Goal: Task Accomplishment & Management: Manage account settings

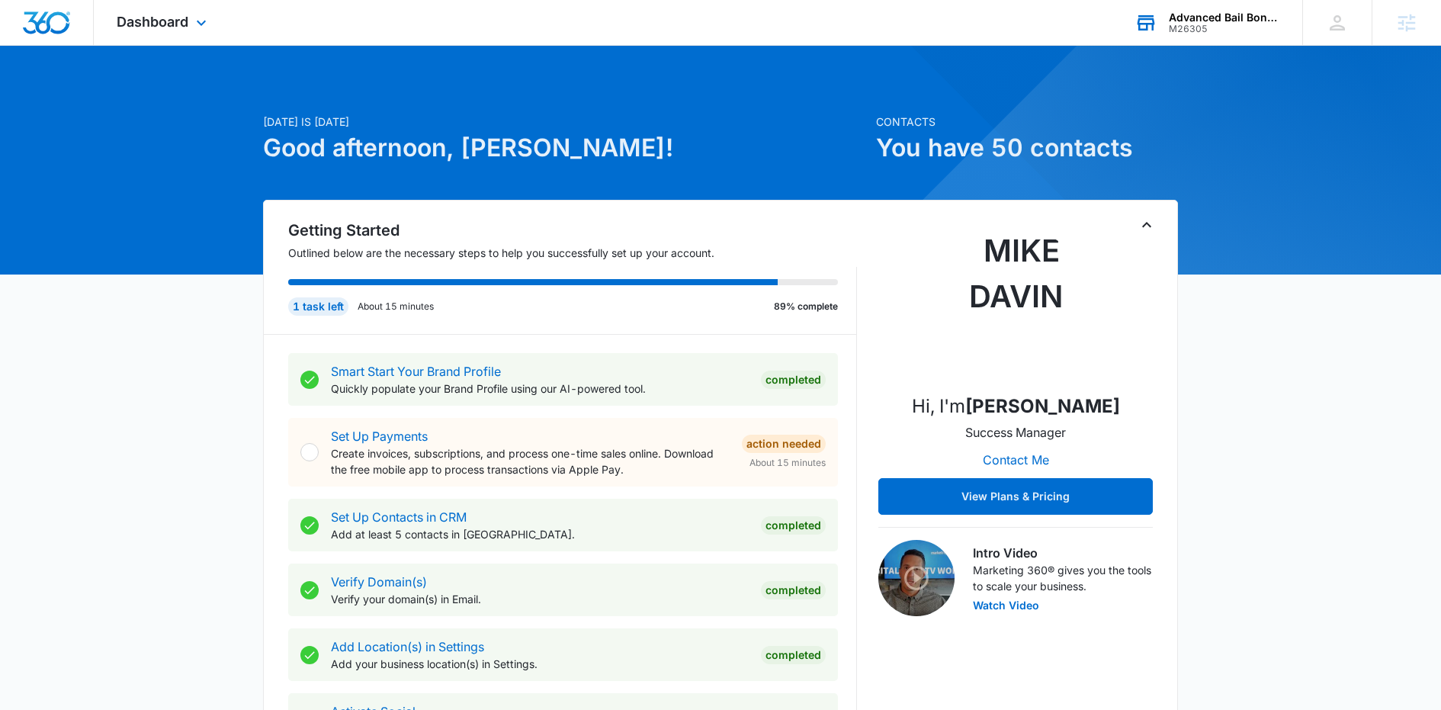
click at [1205, 28] on div "M26305" at bounding box center [1224, 29] width 111 height 11
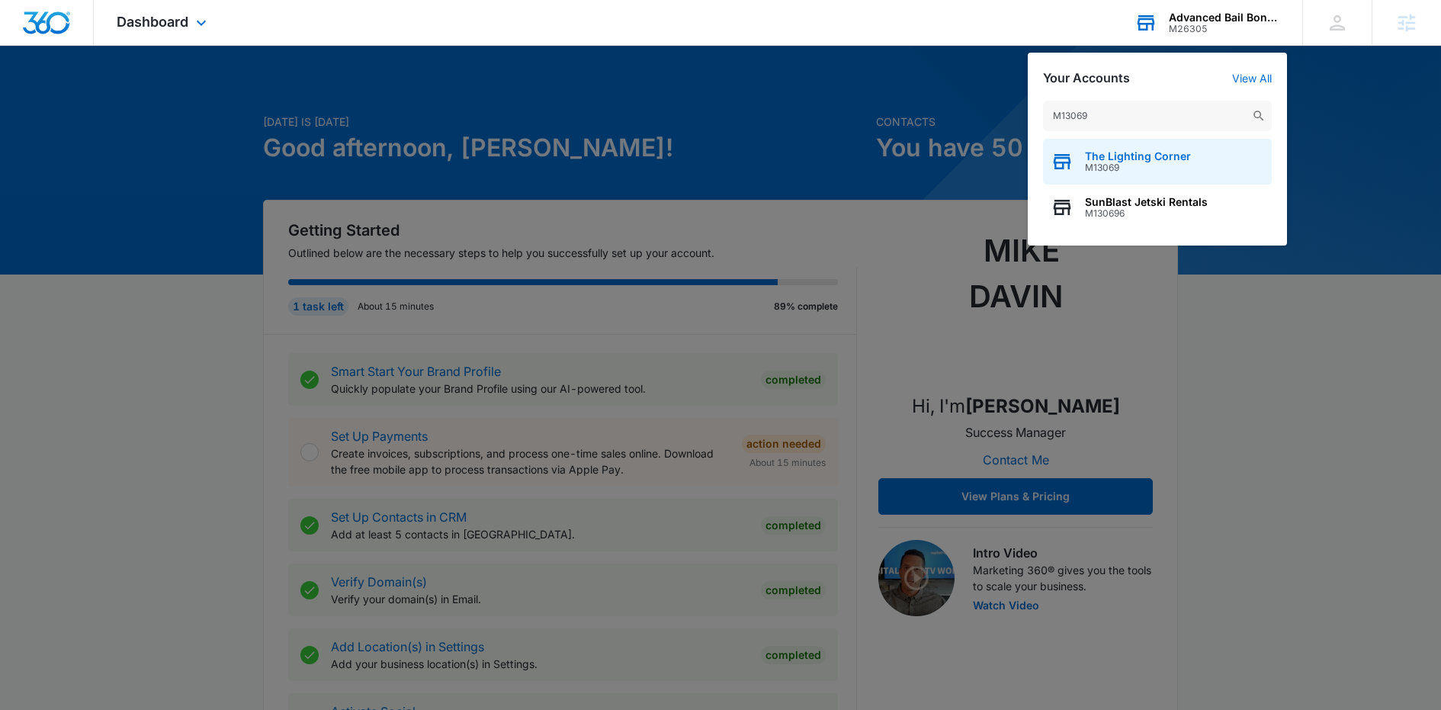
type input "M13069"
click at [1167, 149] on div "The Lighting Corner M13069" at bounding box center [1157, 162] width 229 height 46
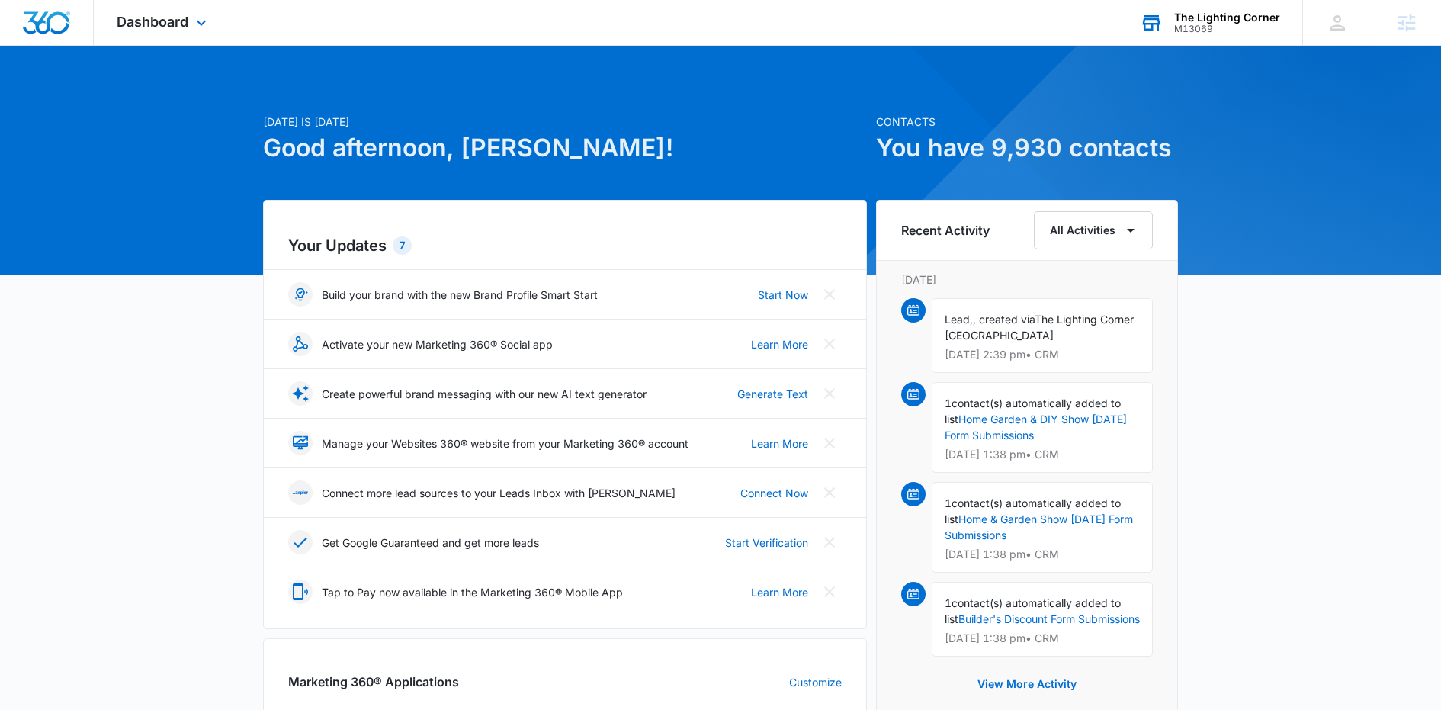
click at [212, 23] on div "Dashboard Apps Reputation Websites Forms CRM Email Social Shop Content Ads Inte…" at bounding box center [164, 22] width 140 height 45
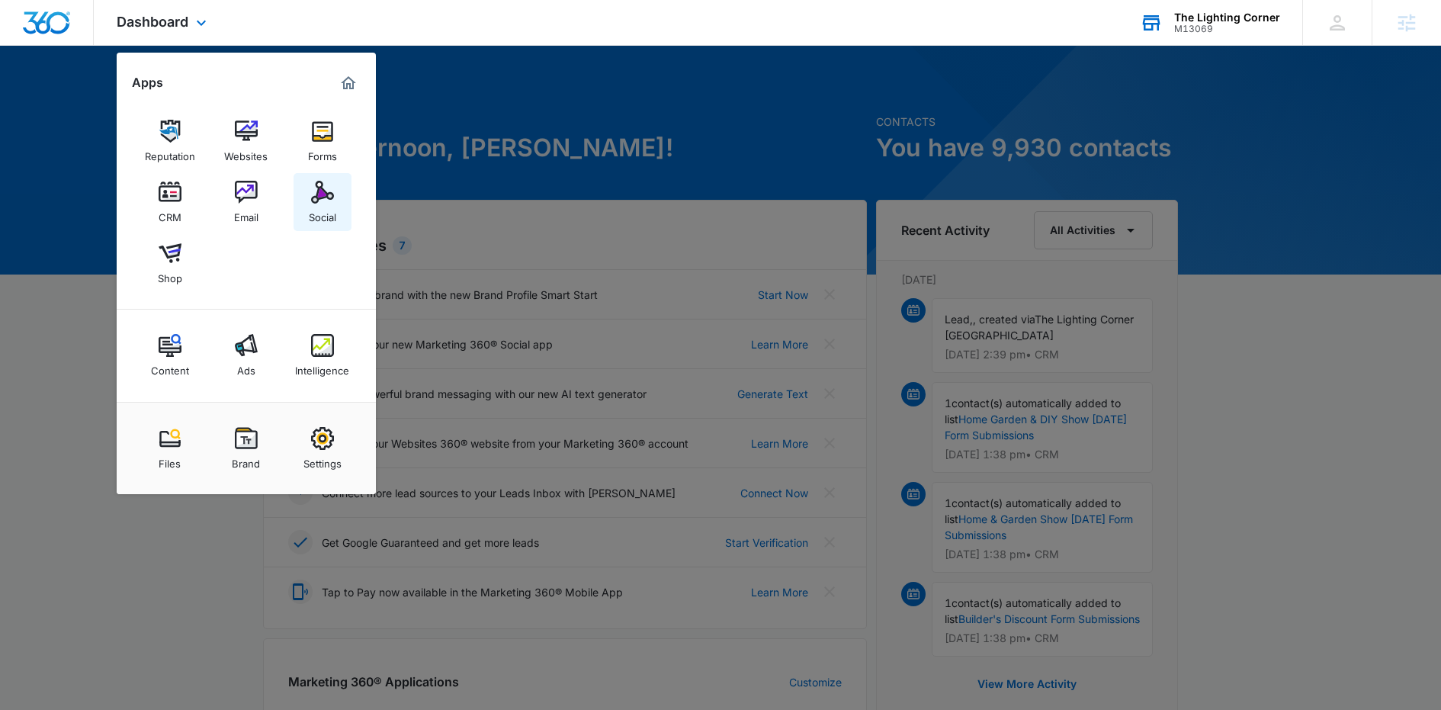
click at [299, 188] on link "Social" at bounding box center [323, 202] width 58 height 58
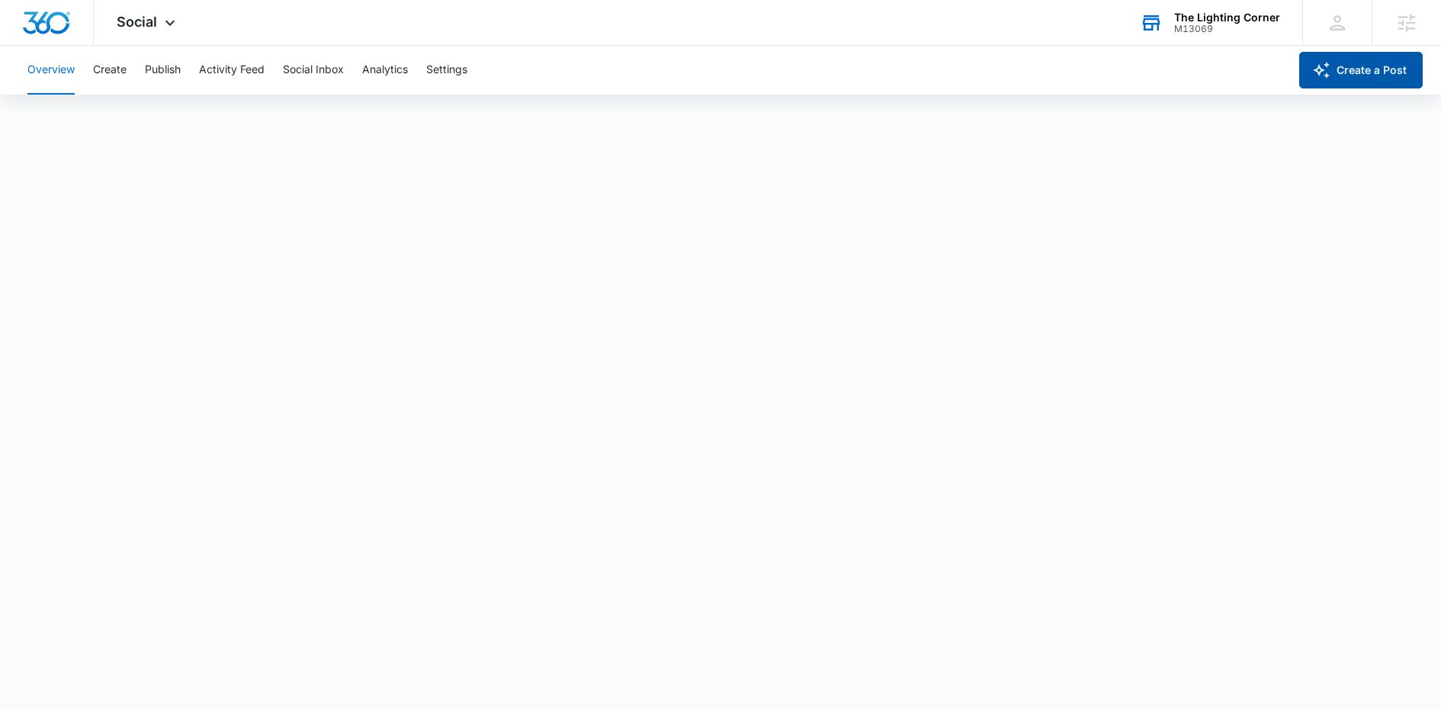
click at [1335, 69] on button "Create a Post" at bounding box center [1361, 70] width 124 height 37
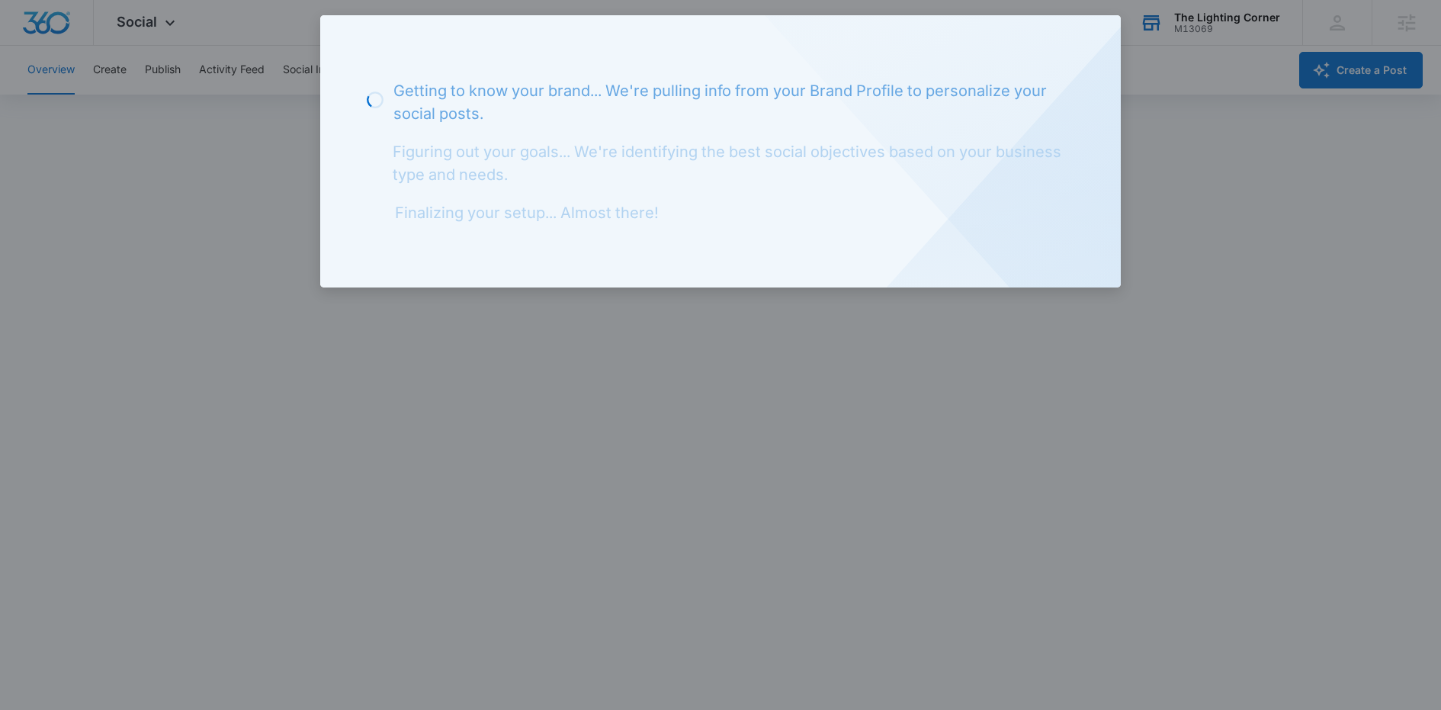
click at [1217, 207] on div at bounding box center [720, 355] width 1441 height 710
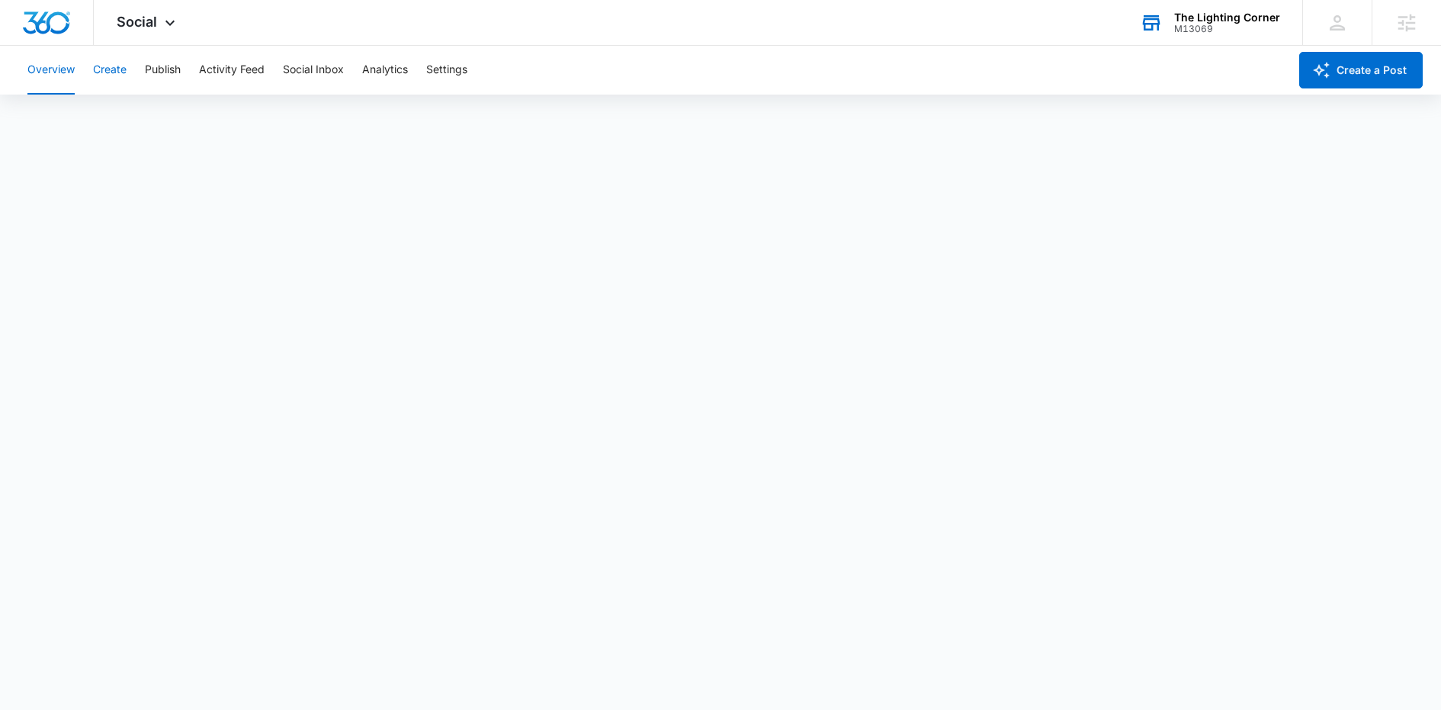
click at [108, 69] on button "Create" at bounding box center [110, 70] width 34 height 49
click at [153, 109] on button "Approvals" at bounding box center [149, 116] width 51 height 43
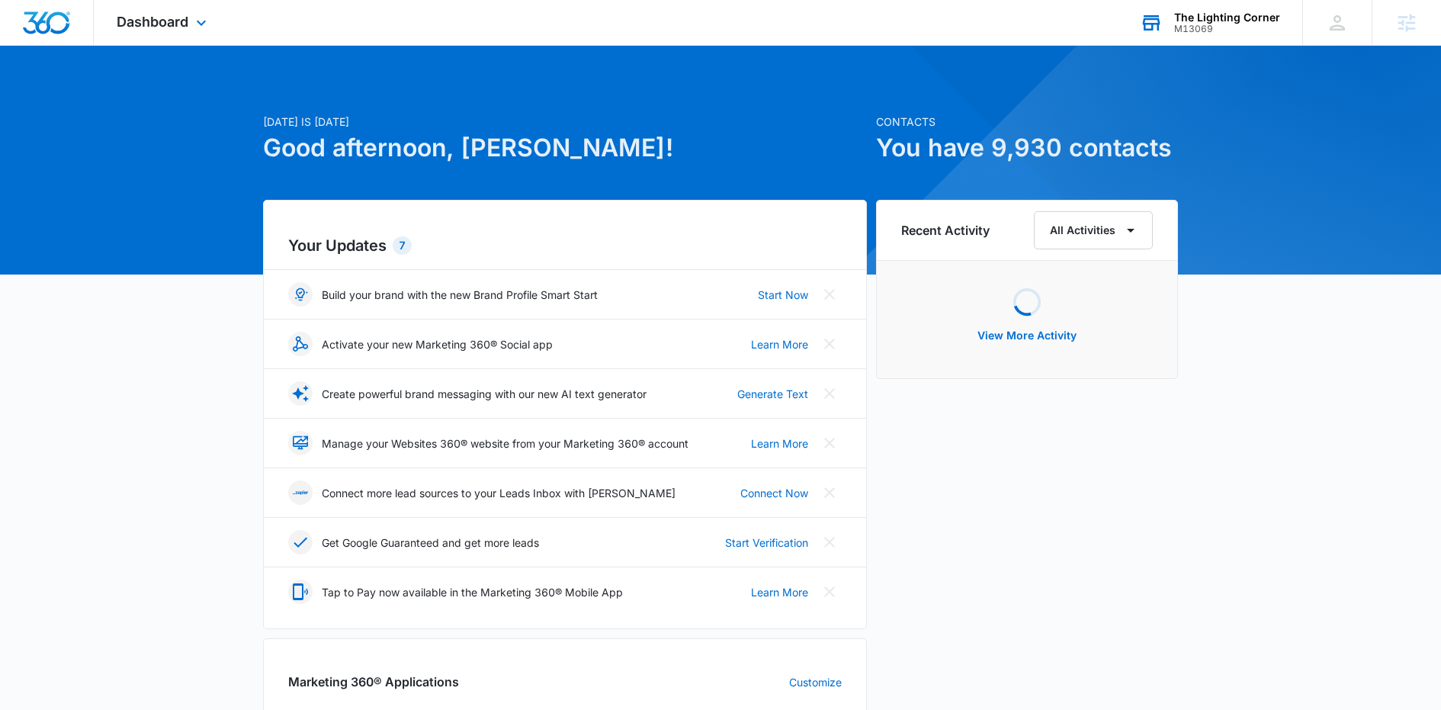
click at [1232, 28] on div "M13069" at bounding box center [1227, 29] width 106 height 11
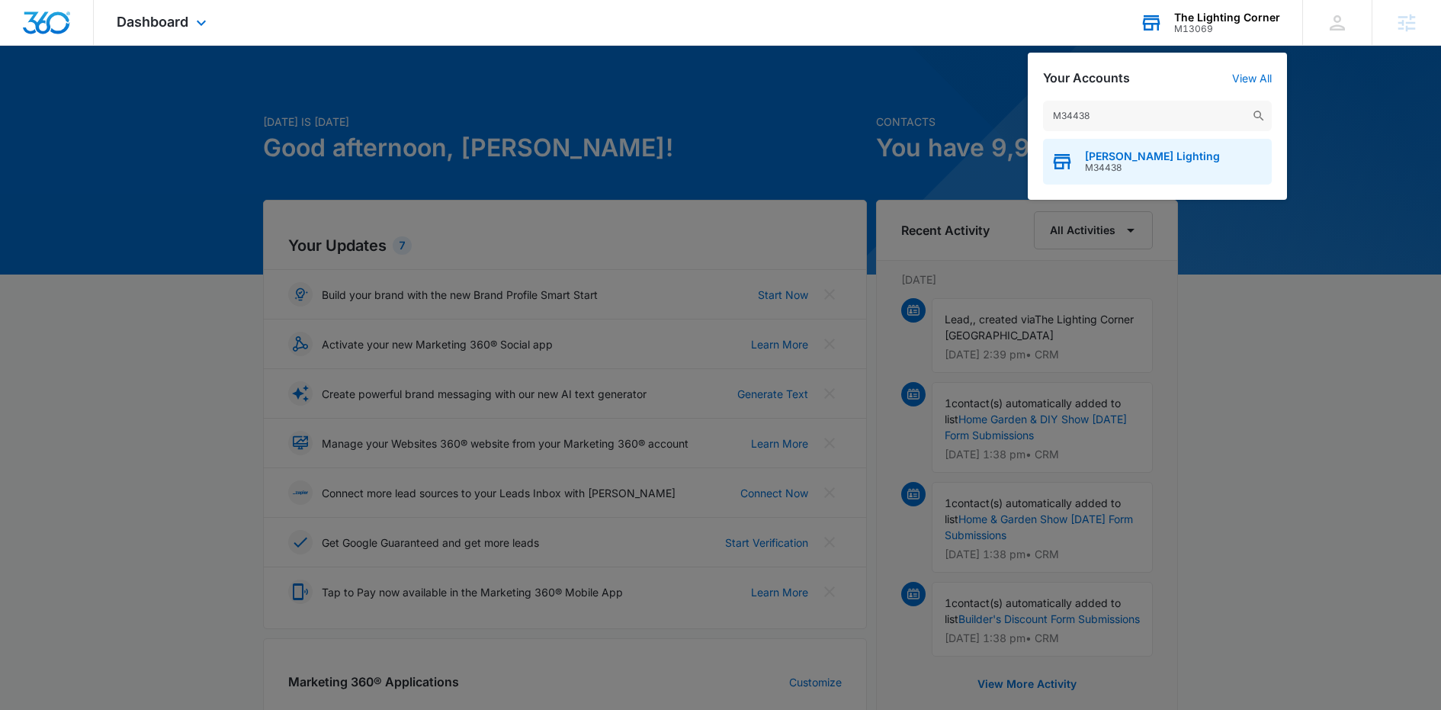
type input "M34438"
click at [1161, 162] on span "M34438" at bounding box center [1152, 167] width 135 height 11
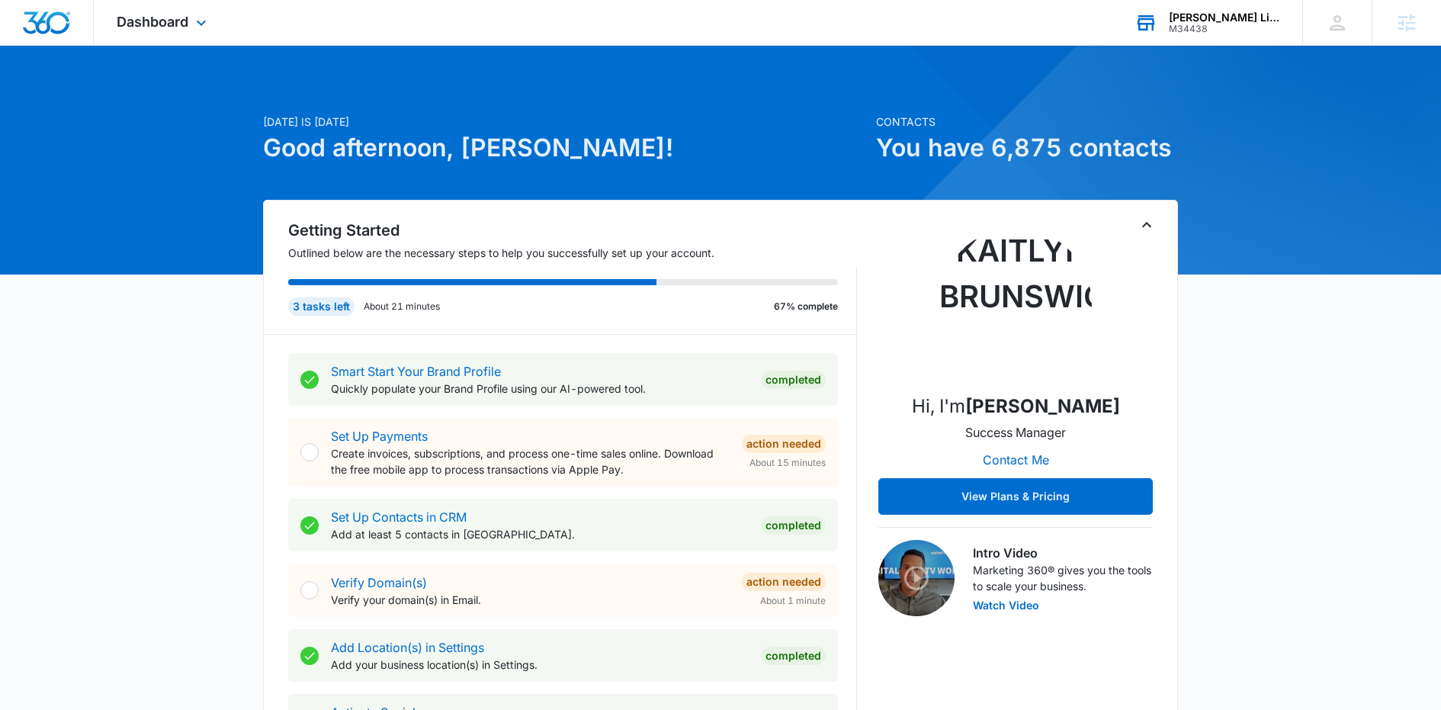
click at [189, 6] on div "Dashboard Apps Reputation Websites Forms CRM Email Social Content Ads Intellige…" at bounding box center [164, 22] width 140 height 45
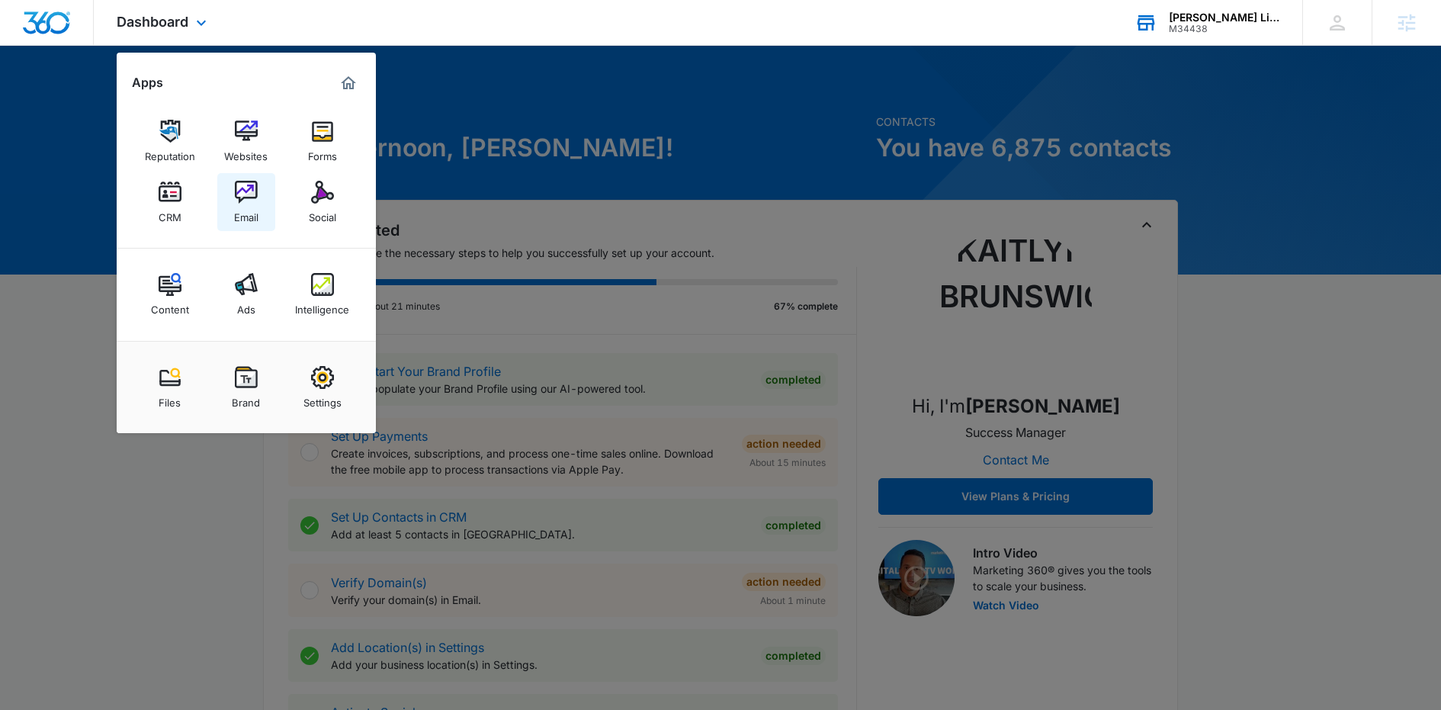
click at [258, 207] on link "Email" at bounding box center [246, 202] width 58 height 58
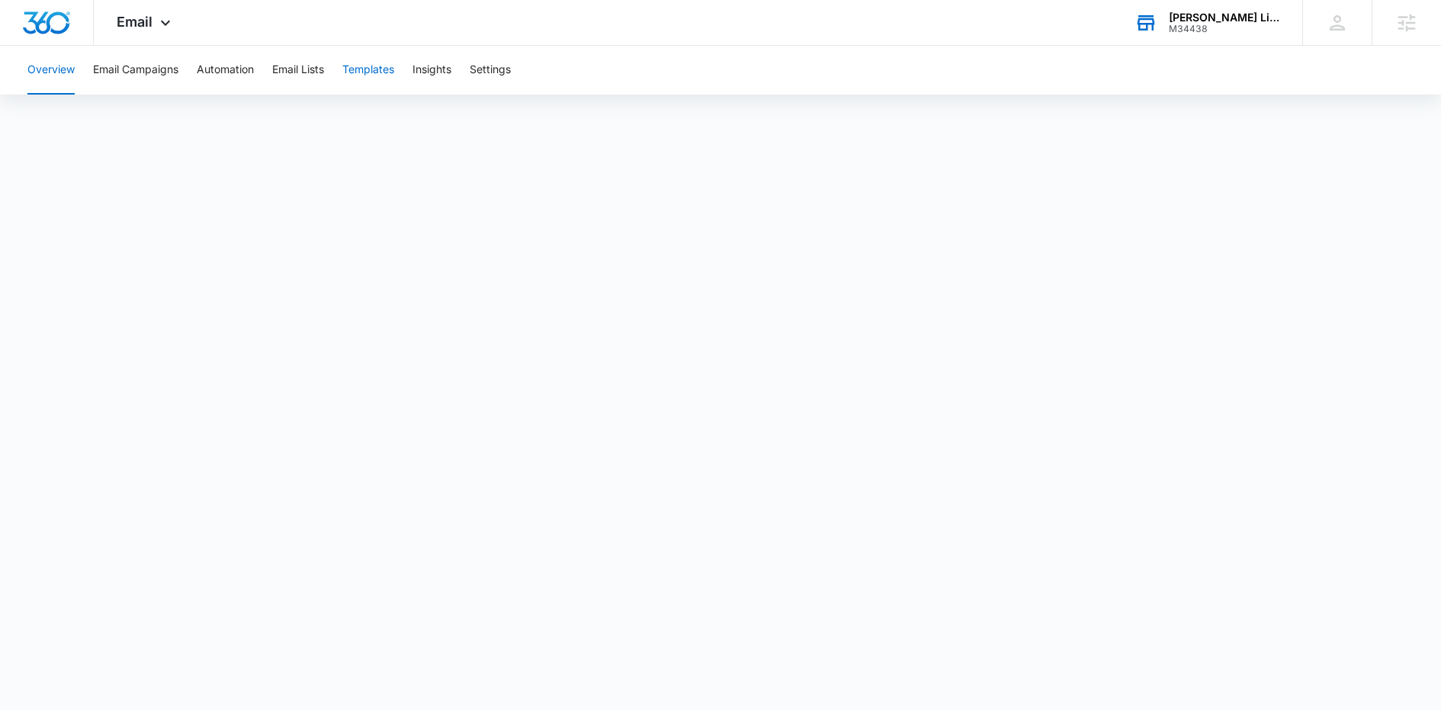
click at [393, 78] on button "Templates" at bounding box center [368, 70] width 52 height 49
click at [149, 67] on button "Email Campaigns" at bounding box center [135, 70] width 85 height 49
